Goal: Transaction & Acquisition: Purchase product/service

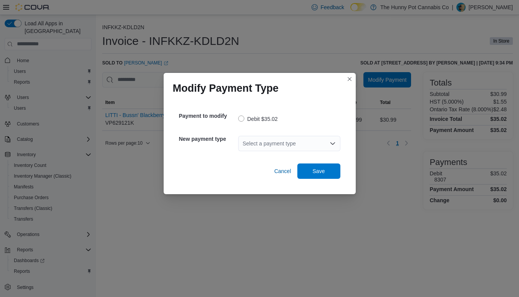
click at [308, 145] on div "Select a payment type" at bounding box center [289, 143] width 102 height 15
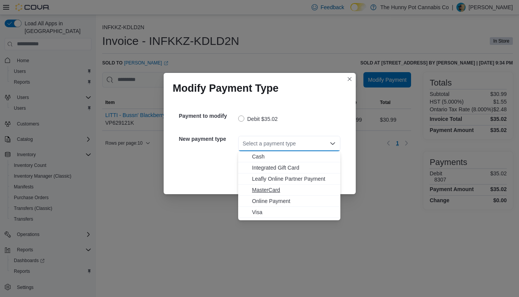
click at [269, 191] on span "MasterCard" at bounding box center [294, 190] width 84 height 8
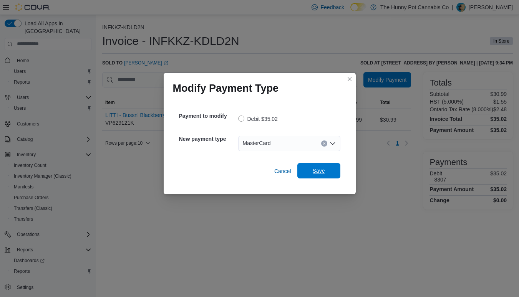
click at [315, 172] on span "Save" at bounding box center [319, 171] width 12 height 8
